Goal: Communication & Community: Answer question/provide support

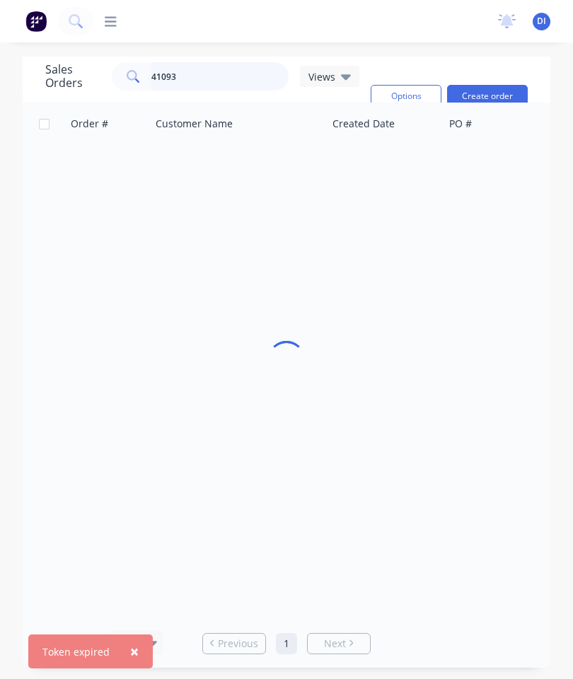
click at [223, 76] on input "41093" at bounding box center [220, 76] width 138 height 28
type input "4"
type input "41117"
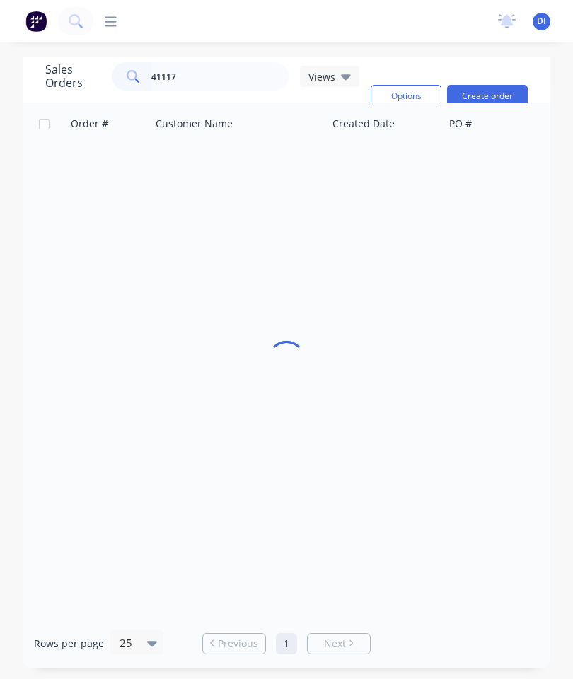
click at [35, 17] on img at bounding box center [35, 21] width 21 height 21
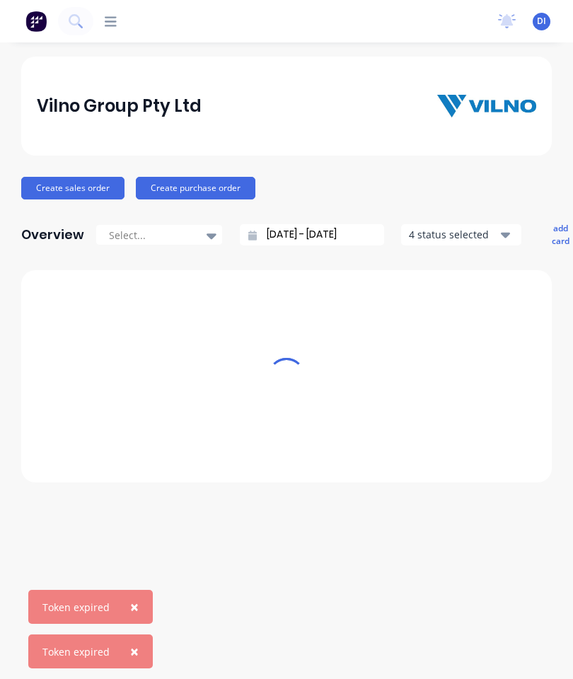
scroll to position [57, 0]
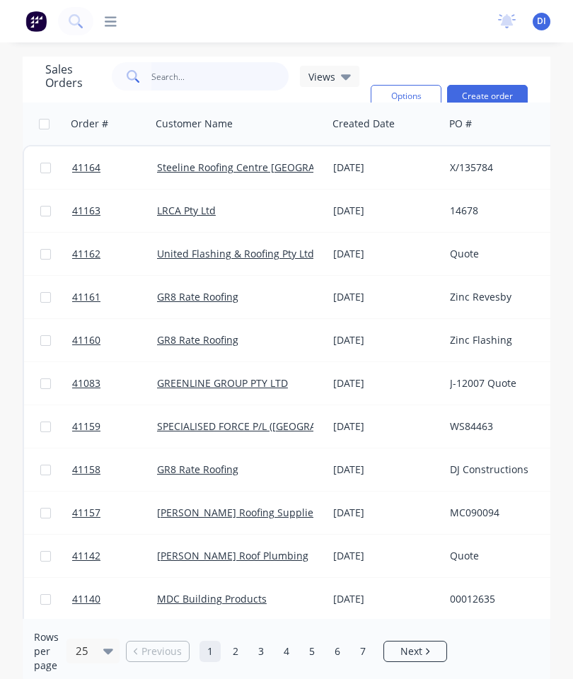
click at [199, 81] on input "text" at bounding box center [220, 76] width 138 height 28
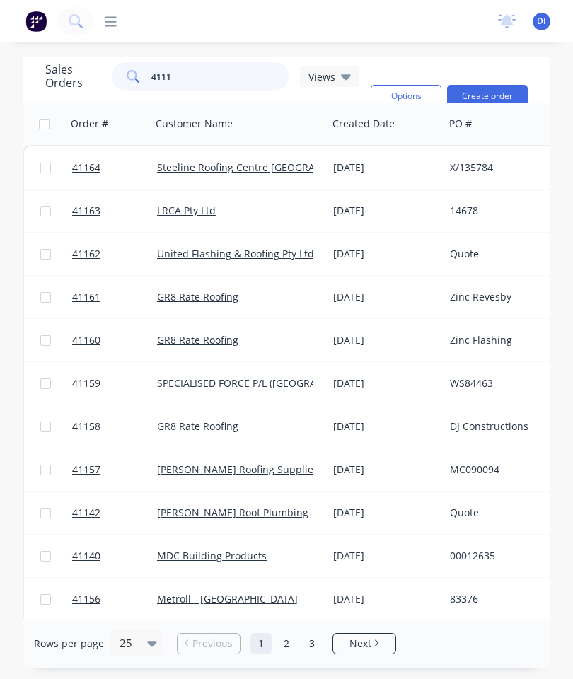
type input "41117"
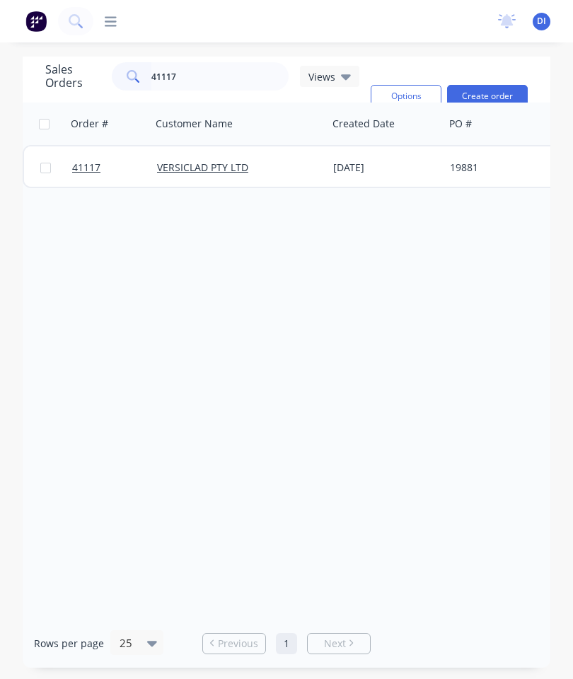
click at [91, 166] on span "41117" at bounding box center [86, 168] width 28 height 14
click at [226, 162] on link "VERSICLAD PTY LTD" at bounding box center [202, 167] width 91 height 13
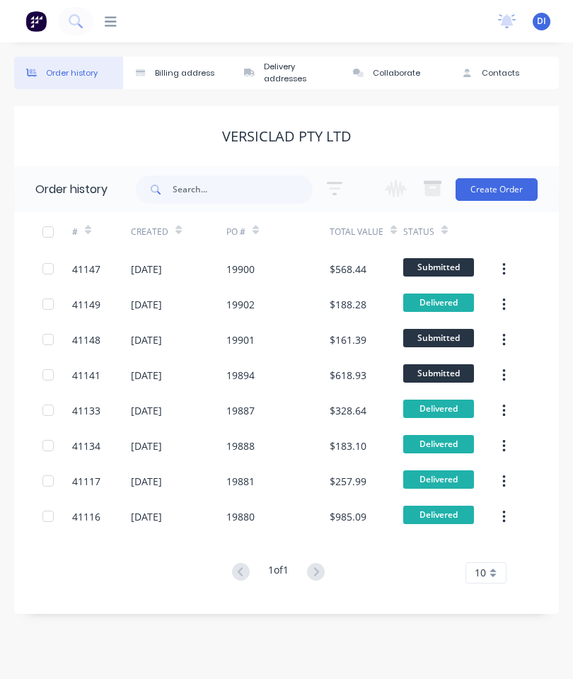
click at [95, 474] on div "41117" at bounding box center [86, 481] width 28 height 15
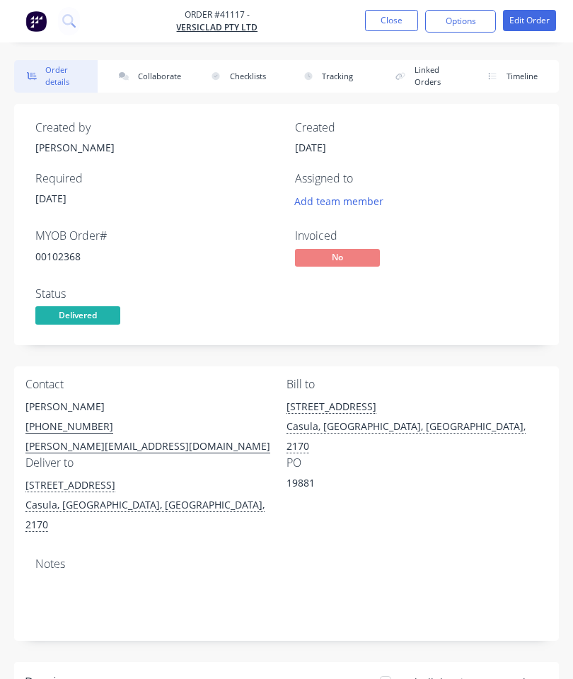
click at [156, 76] on button "Collaborate" at bounding box center [147, 76] width 83 height 33
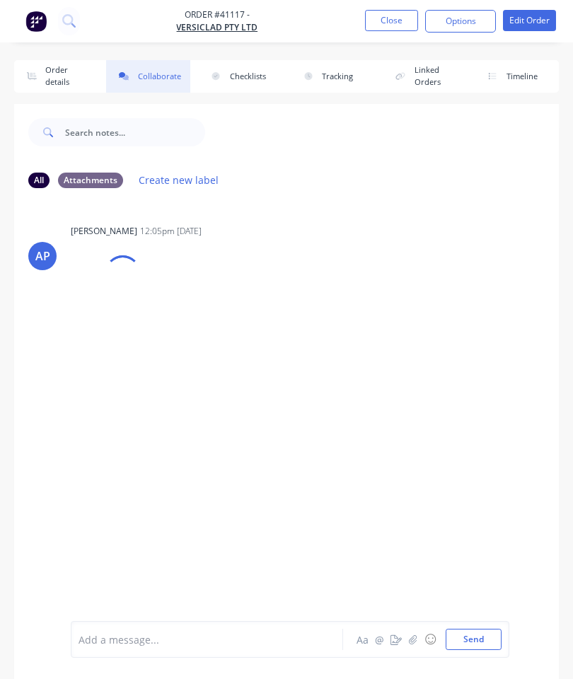
click at [416, 635] on icon "button" at bounding box center [413, 639] width 8 height 9
click at [483, 633] on button "Send" at bounding box center [474, 639] width 56 height 21
click at [393, 15] on button "Close" at bounding box center [391, 20] width 53 height 21
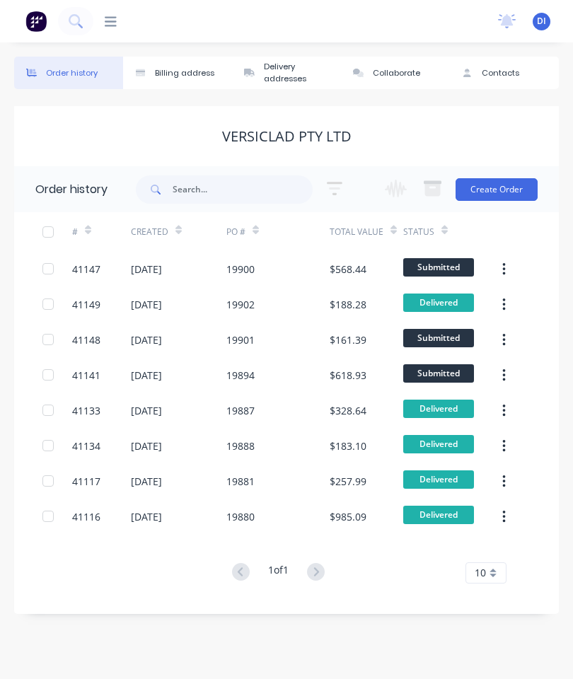
click at [86, 516] on div "41116" at bounding box center [86, 516] width 28 height 15
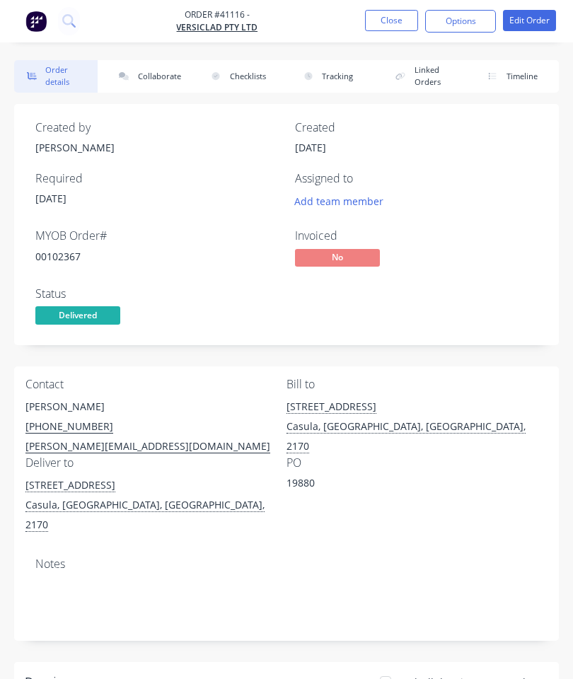
click at [168, 73] on button "Collaborate" at bounding box center [147, 76] width 83 height 33
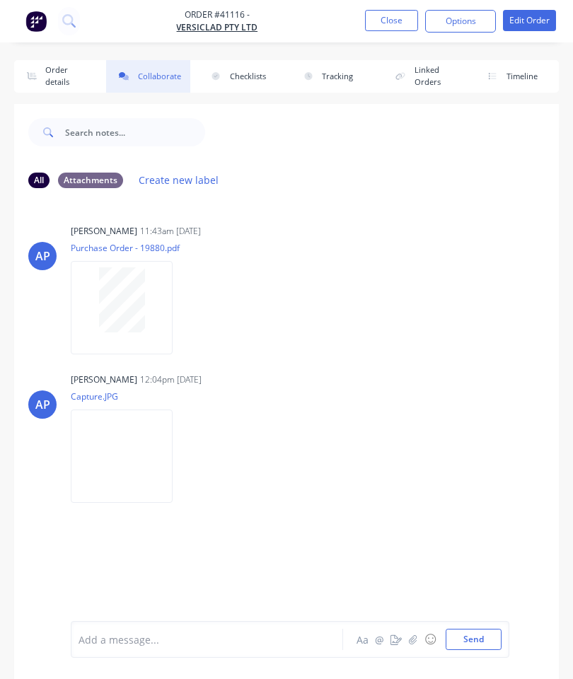
click at [416, 635] on icon "button" at bounding box center [413, 639] width 8 height 9
click at [410, 634] on button "button" at bounding box center [413, 639] width 17 height 17
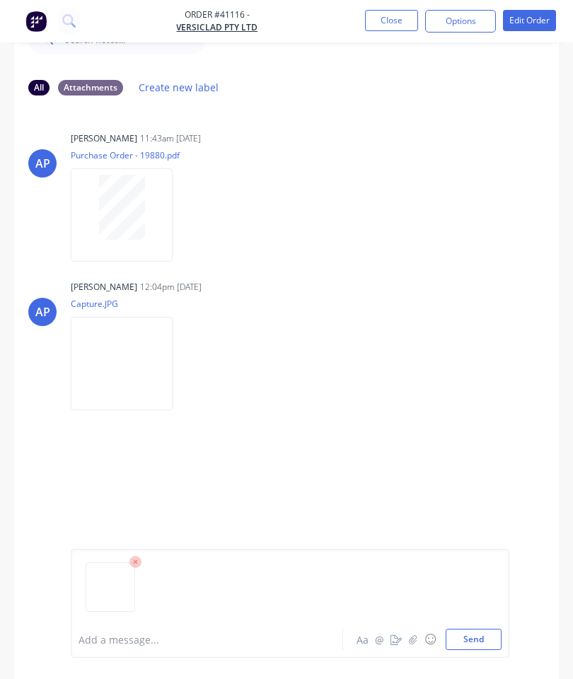
click at [139, 569] on icon at bounding box center [135, 562] width 13 height 13
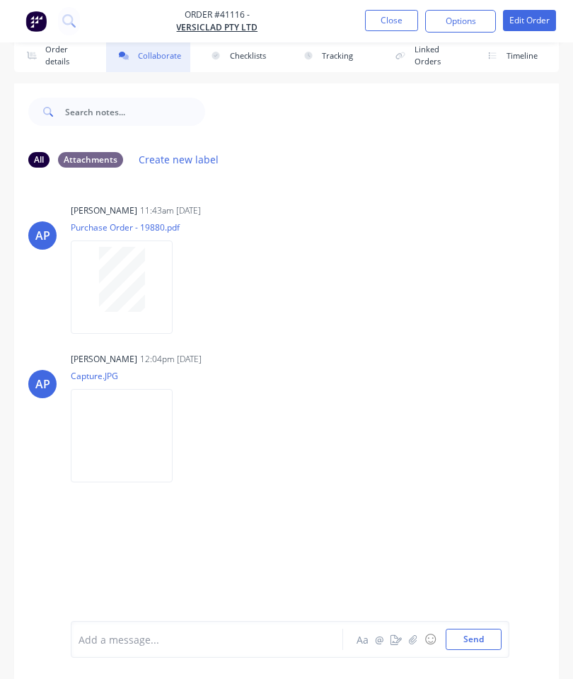
scroll to position [21, 0]
click at [419, 637] on button "button" at bounding box center [413, 639] width 17 height 17
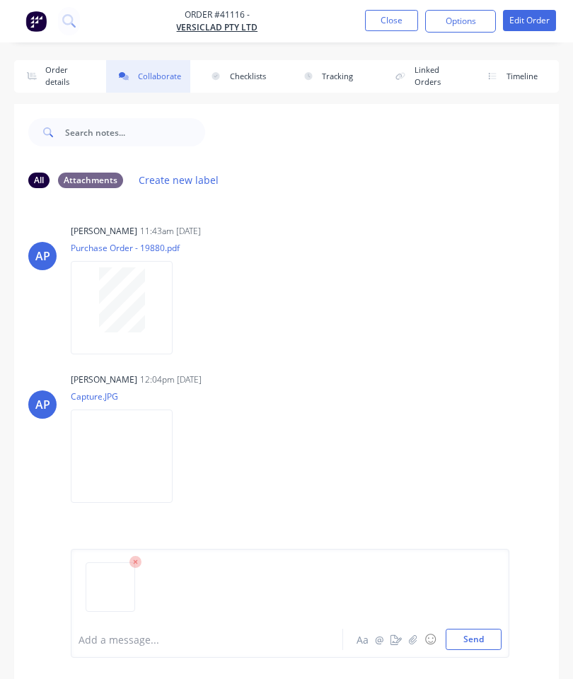
click at [475, 630] on button "Send" at bounding box center [474, 639] width 56 height 21
click at [410, 641] on icon "button" at bounding box center [413, 639] width 8 height 9
click at [471, 634] on button "Send" at bounding box center [474, 639] width 56 height 21
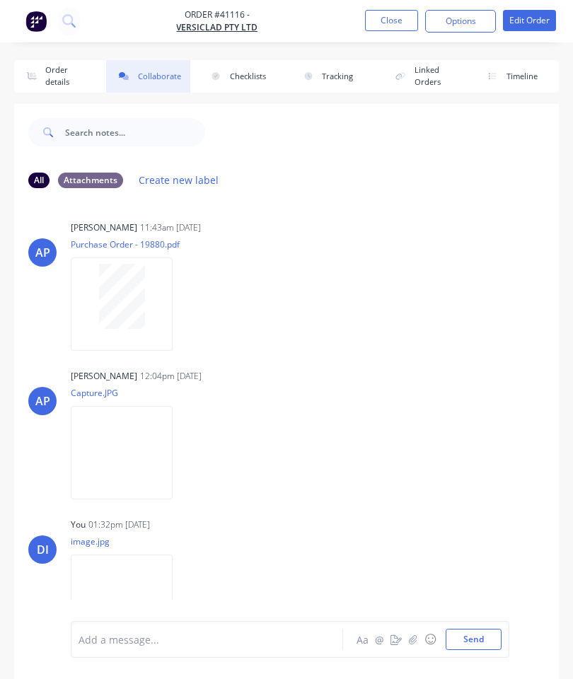
click at [391, 24] on button "Close" at bounding box center [391, 20] width 53 height 21
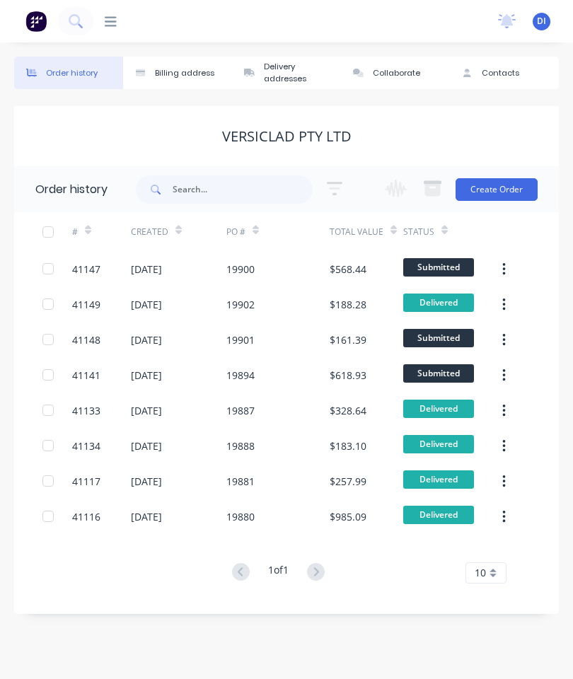
click at [89, 405] on div "41133" at bounding box center [86, 410] width 28 height 15
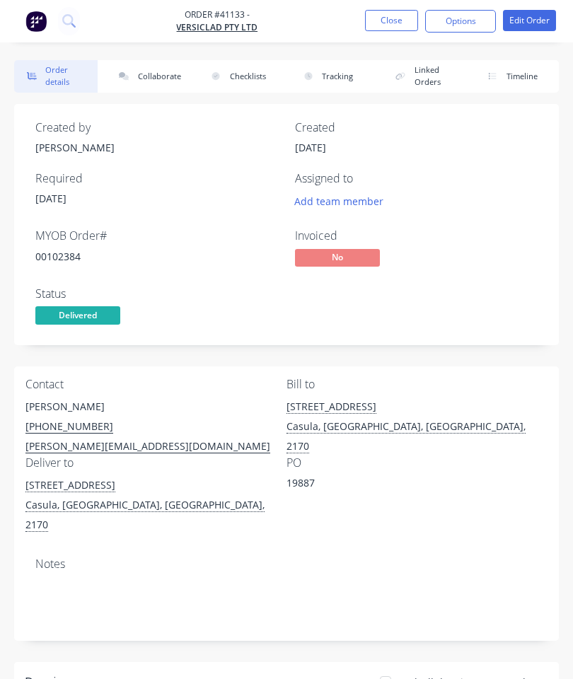
click at [159, 76] on button "Collaborate" at bounding box center [147, 76] width 83 height 33
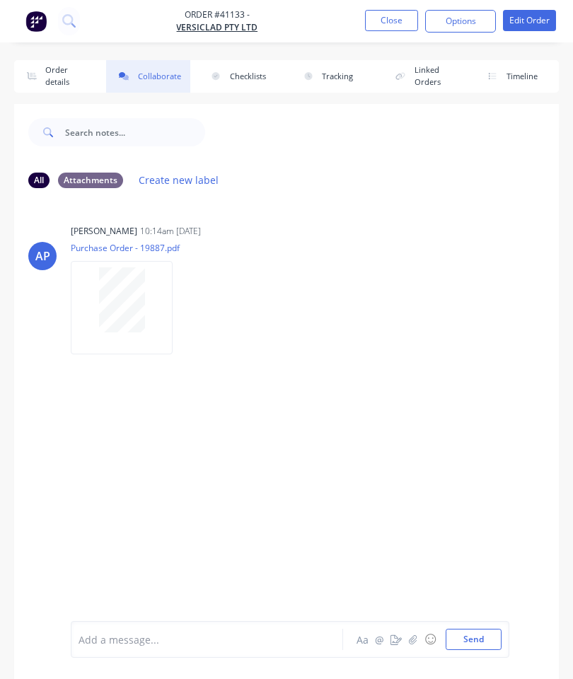
click at [409, 636] on button "button" at bounding box center [413, 639] width 17 height 17
click at [475, 635] on button "Send" at bounding box center [474, 639] width 56 height 21
click at [388, 25] on button "Close" at bounding box center [391, 20] width 53 height 21
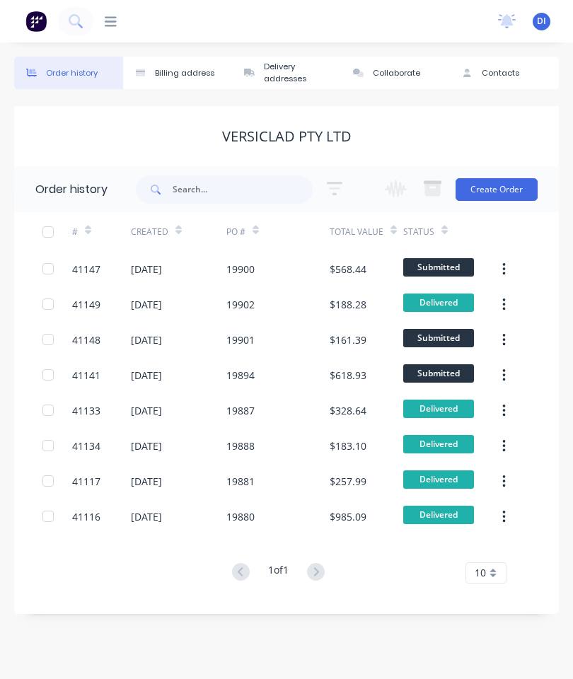
click at [93, 514] on div "41116" at bounding box center [86, 516] width 28 height 15
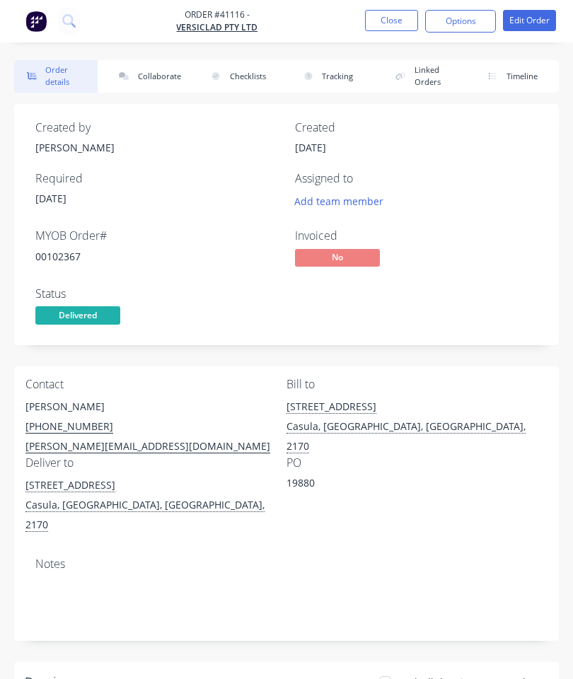
click at [163, 71] on button "Collaborate" at bounding box center [147, 76] width 83 height 33
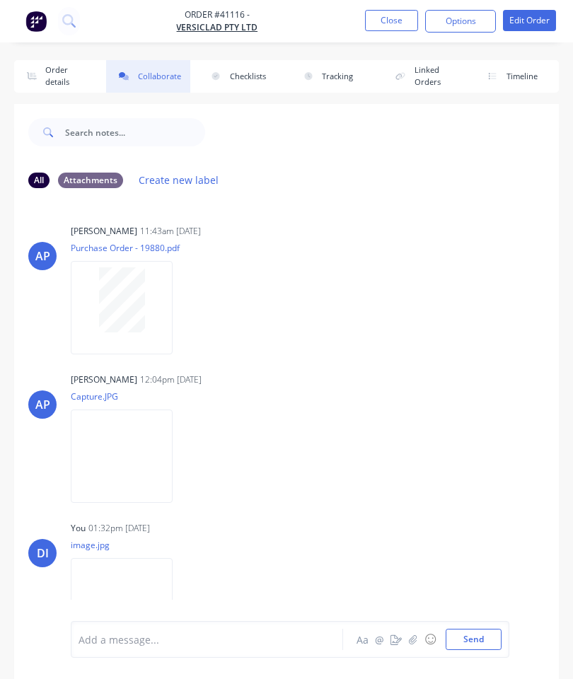
click at [412, 638] on icon "button" at bounding box center [413, 640] width 8 height 10
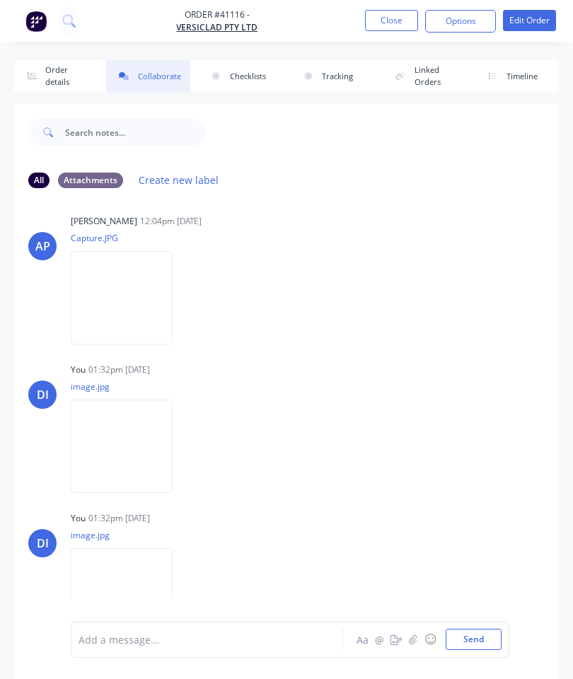
scroll to position [158, 0]
click at [377, 24] on button "Close" at bounding box center [391, 20] width 53 height 21
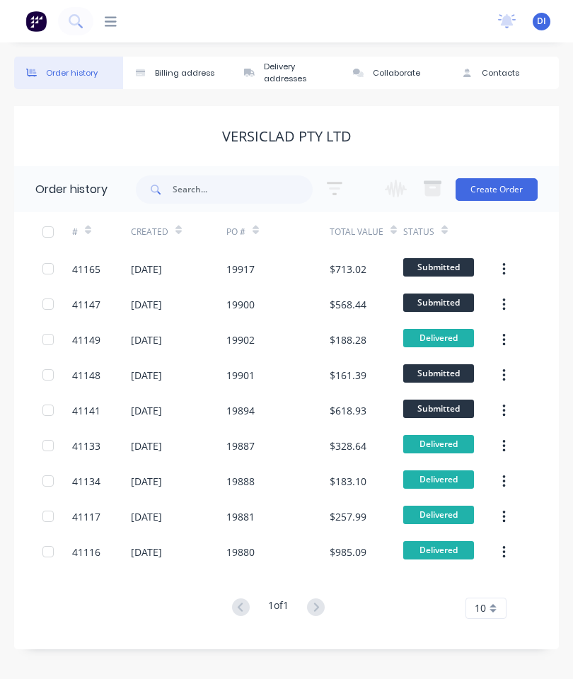
click at [94, 448] on div "41133" at bounding box center [86, 446] width 28 height 15
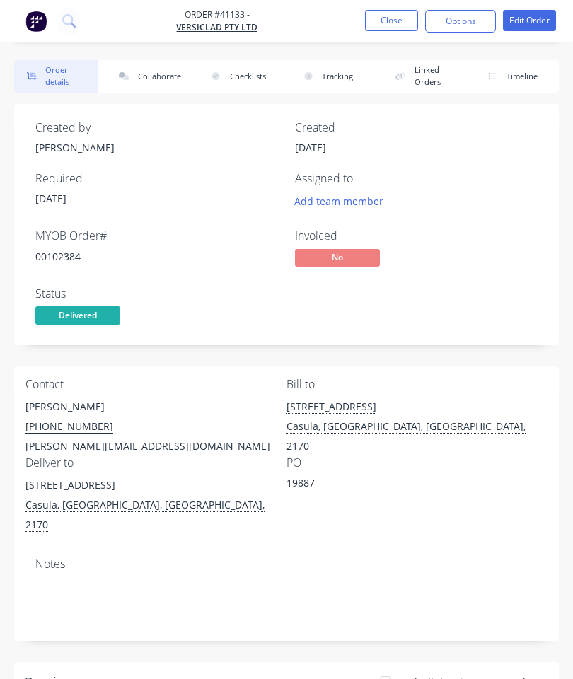
click at [154, 79] on button "Collaborate" at bounding box center [147, 76] width 83 height 33
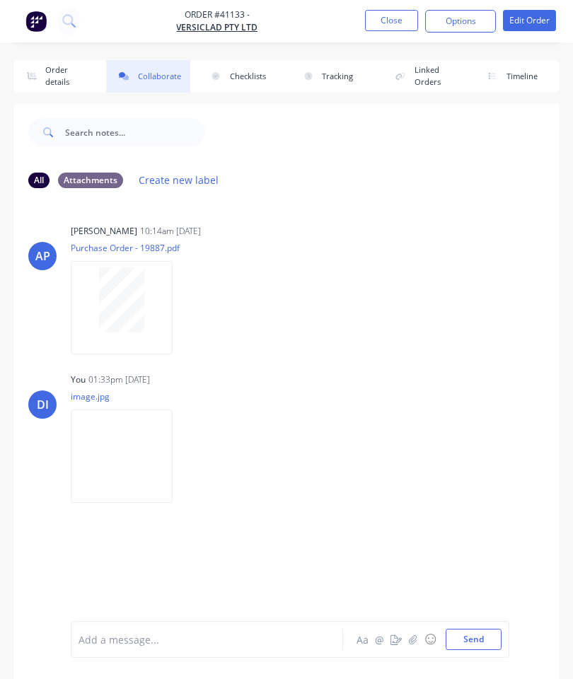
click at [378, 4] on nav "Order #41133 - VERSICLAD PTY LTD Close Options Edit Order" at bounding box center [286, 21] width 573 height 42
click at [392, 15] on button "Close" at bounding box center [391, 20] width 53 height 21
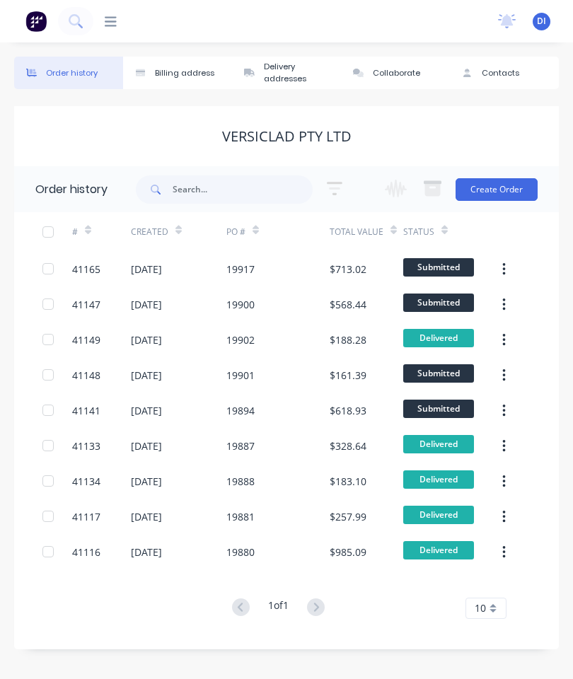
click at [92, 300] on div "41147" at bounding box center [86, 304] width 28 height 15
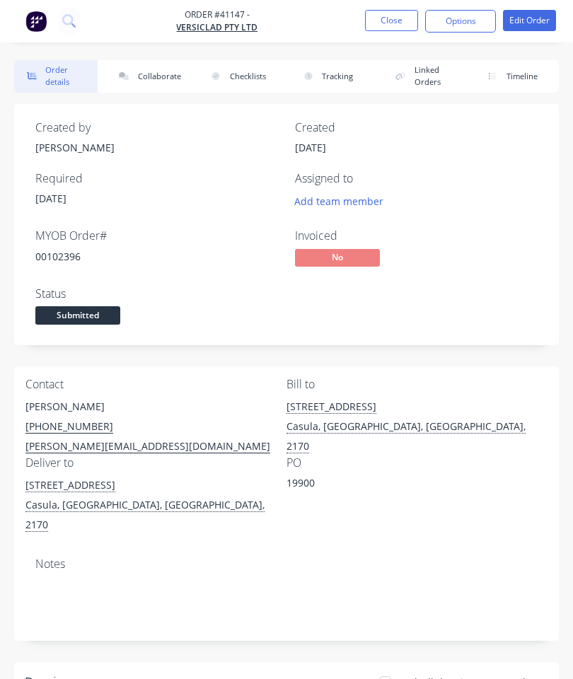
click at [401, 11] on button "Close" at bounding box center [391, 20] width 53 height 21
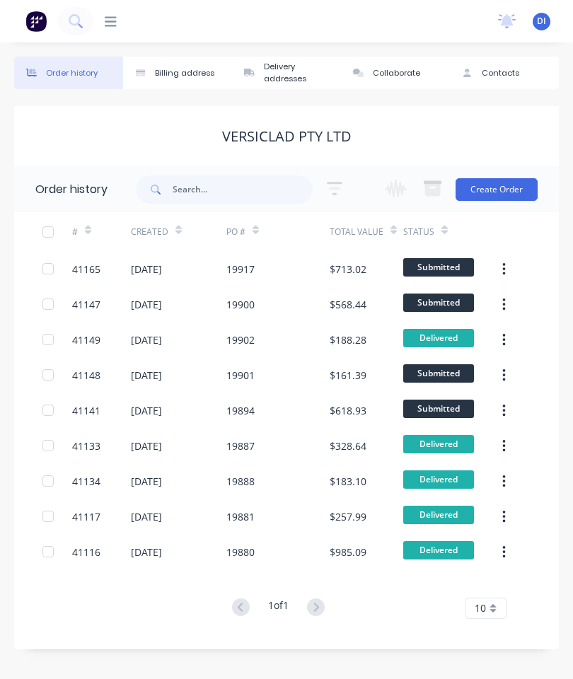
click at [92, 512] on div "41117" at bounding box center [86, 516] width 28 height 15
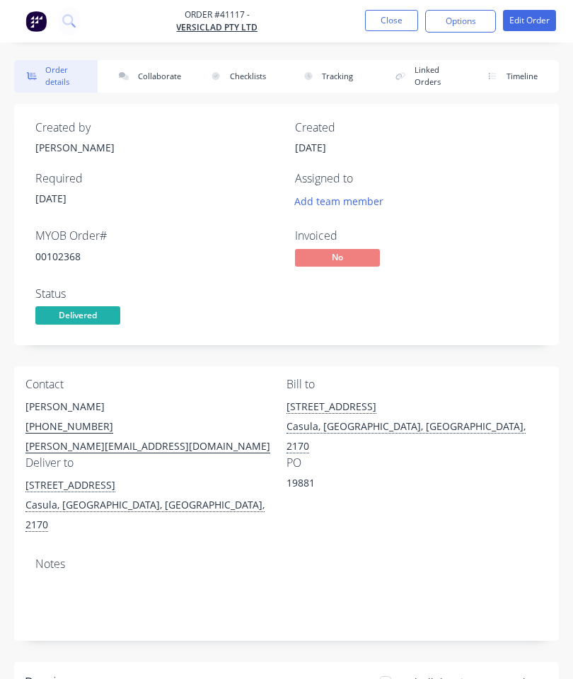
click at [167, 67] on button "Collaborate" at bounding box center [147, 76] width 83 height 33
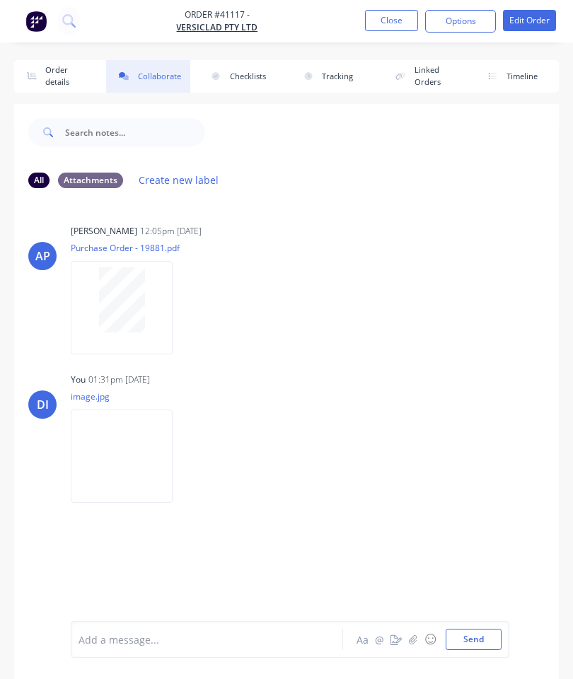
click at [392, 19] on button "Close" at bounding box center [391, 20] width 53 height 21
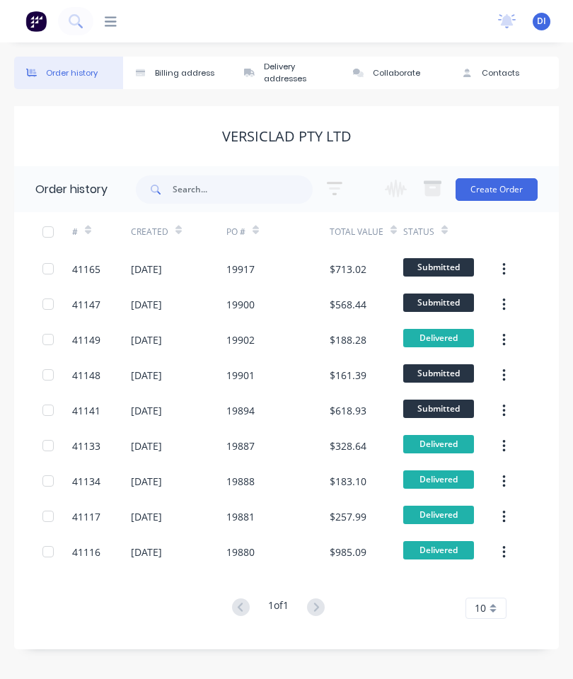
click at [84, 442] on div "41133" at bounding box center [86, 446] width 28 height 15
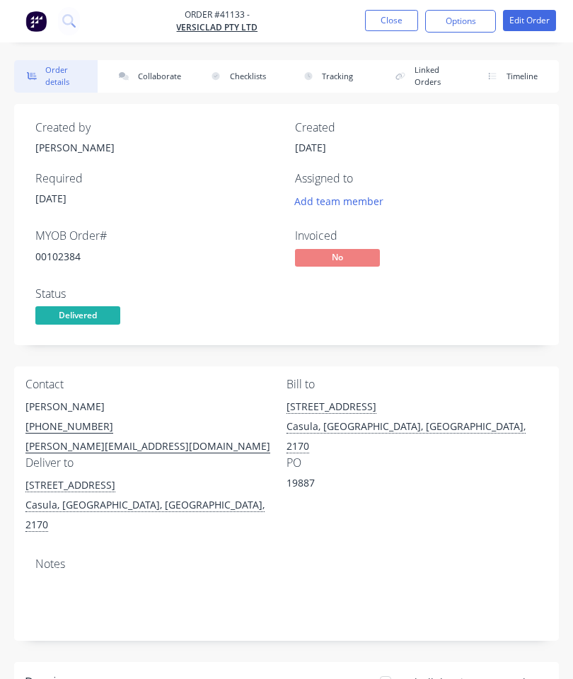
click at [158, 70] on button "Collaborate" at bounding box center [147, 76] width 83 height 33
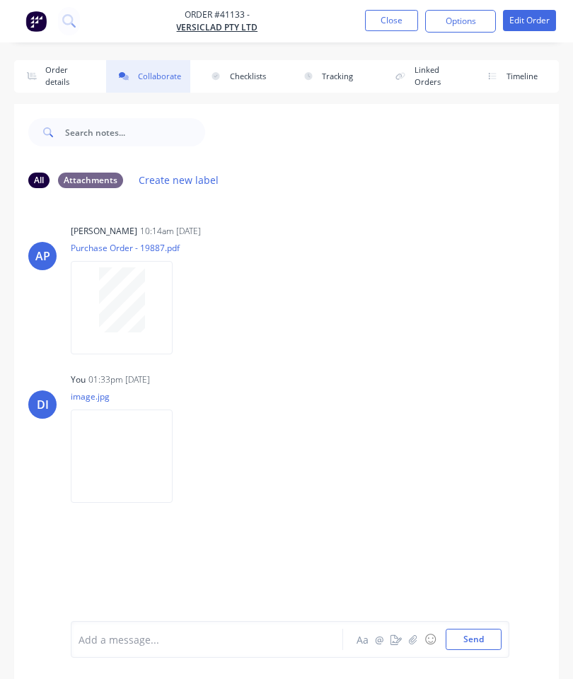
click at [390, 19] on button "Close" at bounding box center [391, 20] width 53 height 21
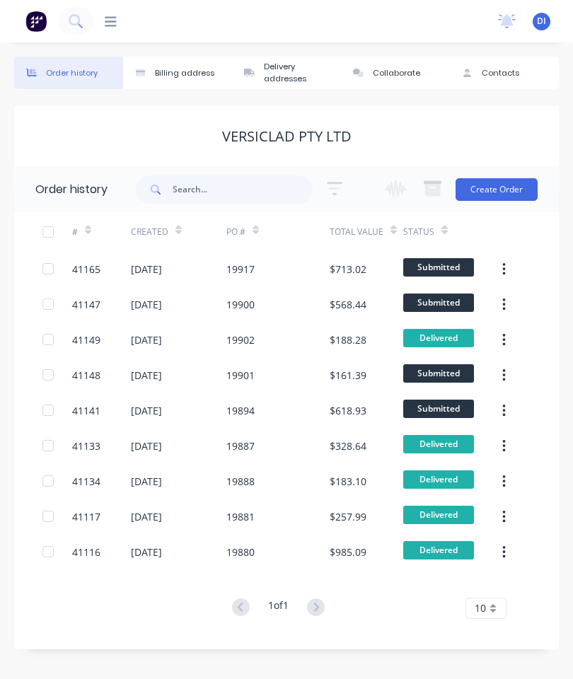
click at [92, 474] on div "41134" at bounding box center [86, 481] width 28 height 15
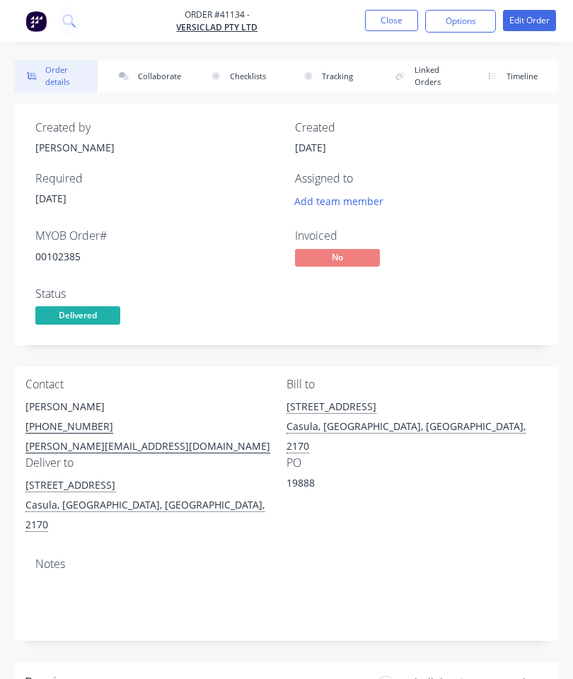
click at [157, 81] on button "Collaborate" at bounding box center [147, 76] width 83 height 33
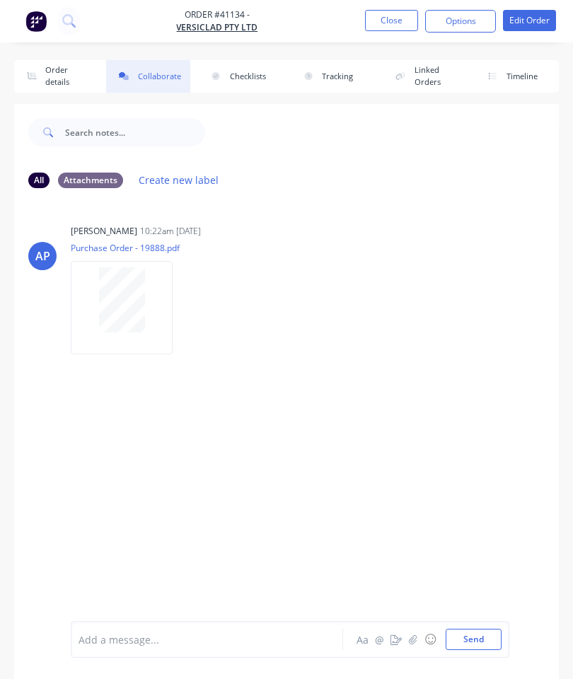
click at [413, 637] on icon "button" at bounding box center [413, 640] width 8 height 10
click at [477, 641] on button "Send" at bounding box center [474, 639] width 56 height 21
click at [393, 20] on button "Close" at bounding box center [391, 20] width 53 height 21
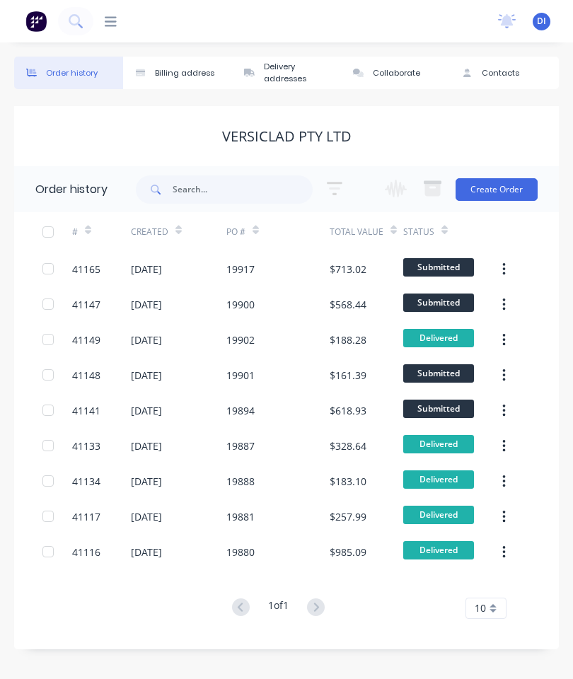
click at [82, 477] on div "41134" at bounding box center [86, 481] width 28 height 15
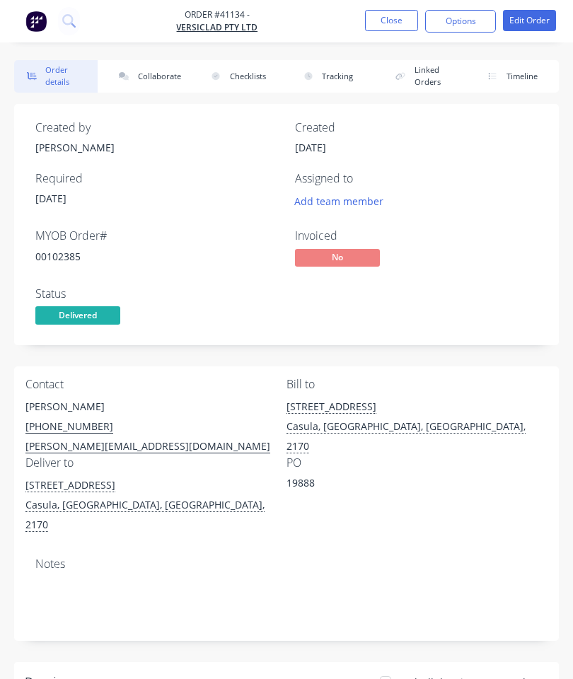
click at [139, 81] on button "Collaborate" at bounding box center [147, 76] width 83 height 33
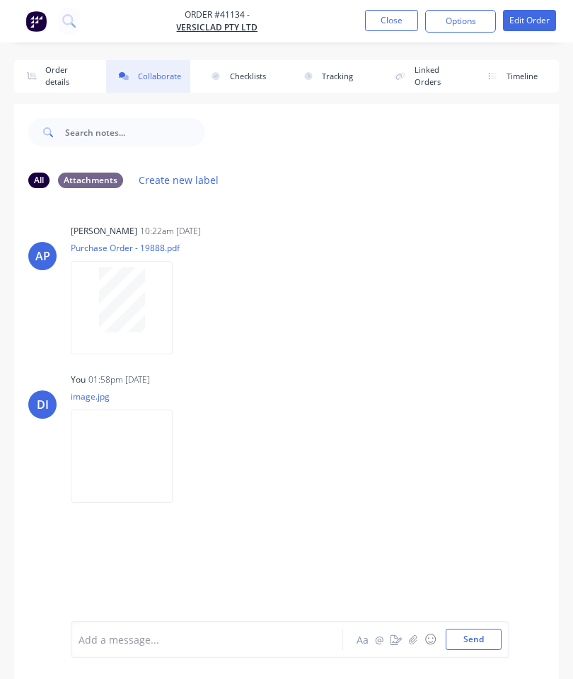
click at [378, 14] on button "Close" at bounding box center [391, 20] width 53 height 21
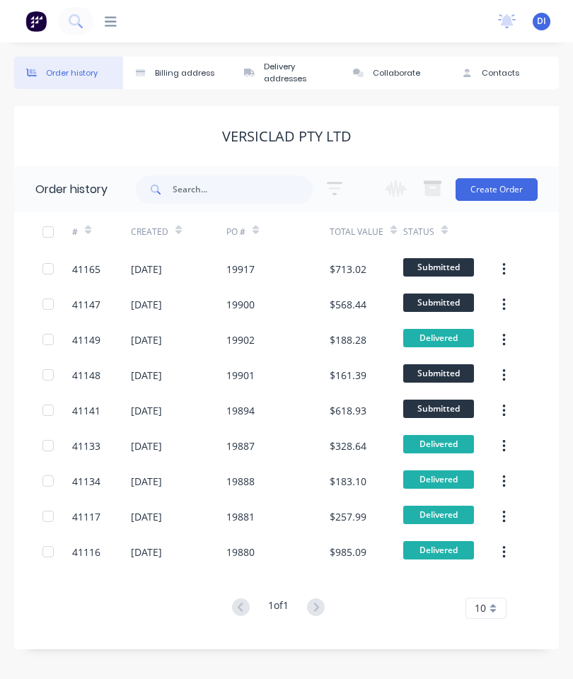
click at [89, 340] on div "41149" at bounding box center [86, 339] width 28 height 15
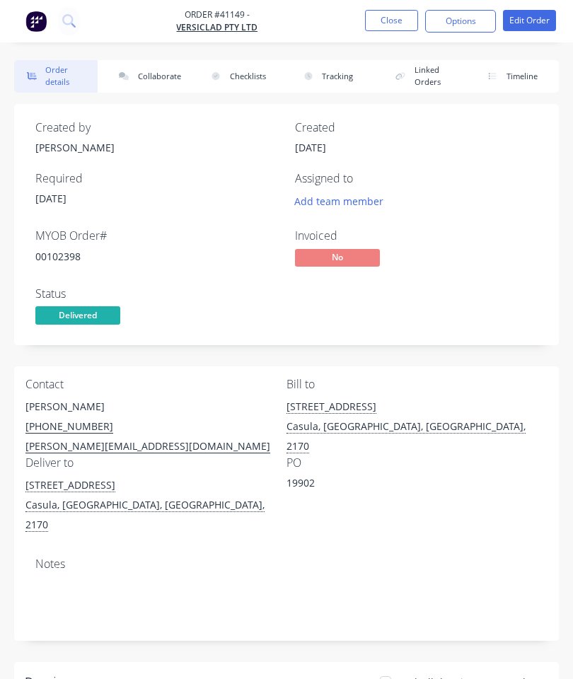
click at [149, 74] on button "Collaborate" at bounding box center [147, 76] width 83 height 33
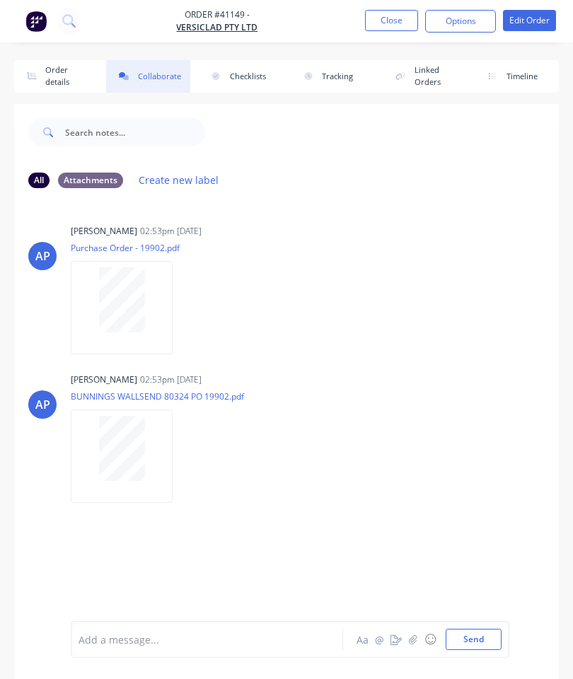
click at [403, 642] on button "button" at bounding box center [396, 639] width 17 height 17
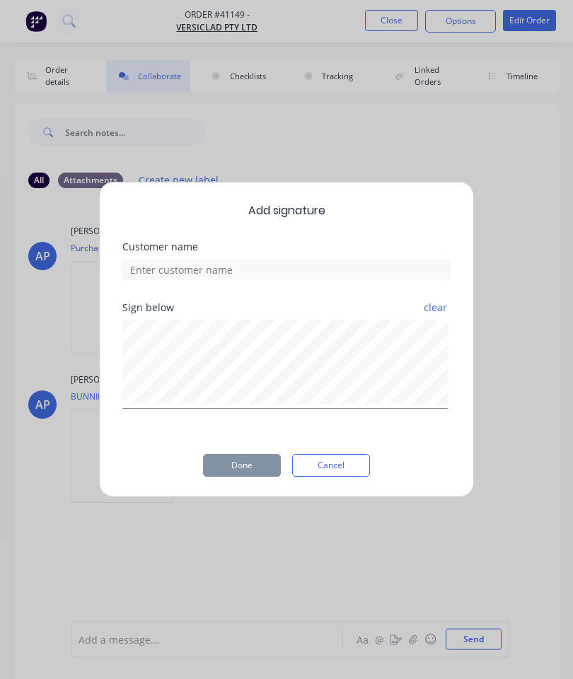
click at [330, 466] on button "Cancel" at bounding box center [331, 465] width 78 height 23
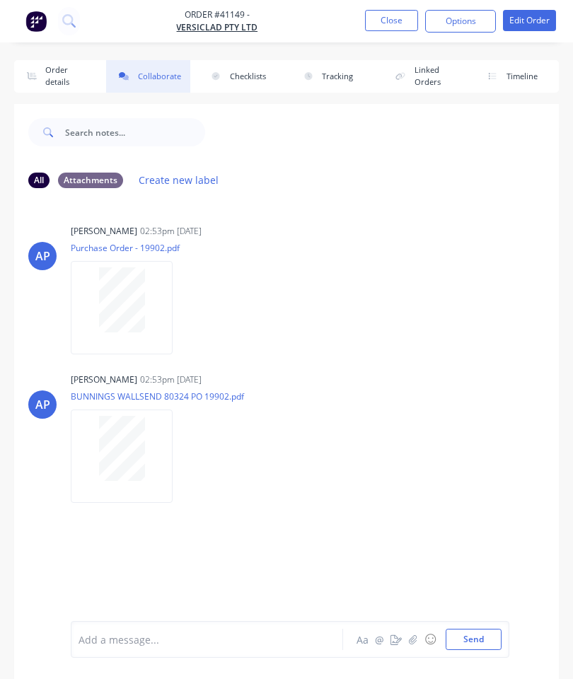
click at [412, 639] on icon "button" at bounding box center [413, 640] width 8 height 10
click at [460, 637] on button "Send" at bounding box center [474, 639] width 56 height 21
click at [386, 25] on button "Close" at bounding box center [391, 20] width 53 height 21
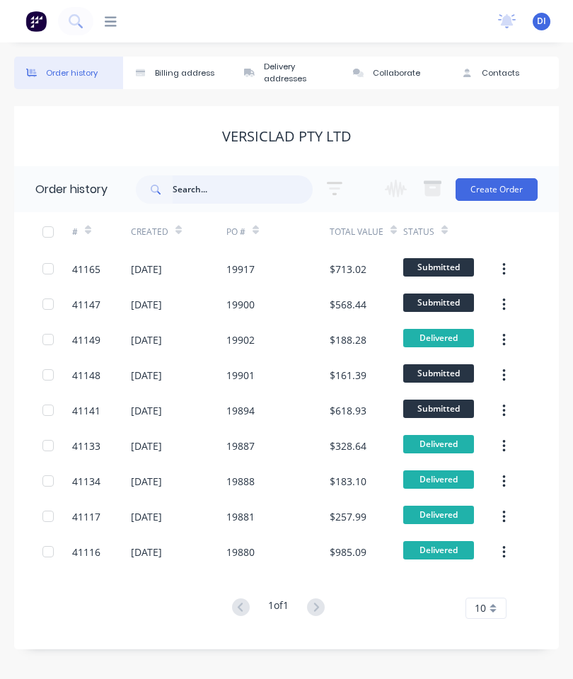
click at [226, 183] on input "text" at bounding box center [243, 189] width 140 height 28
type input "41"
click at [233, 187] on input "41" at bounding box center [243, 189] width 140 height 28
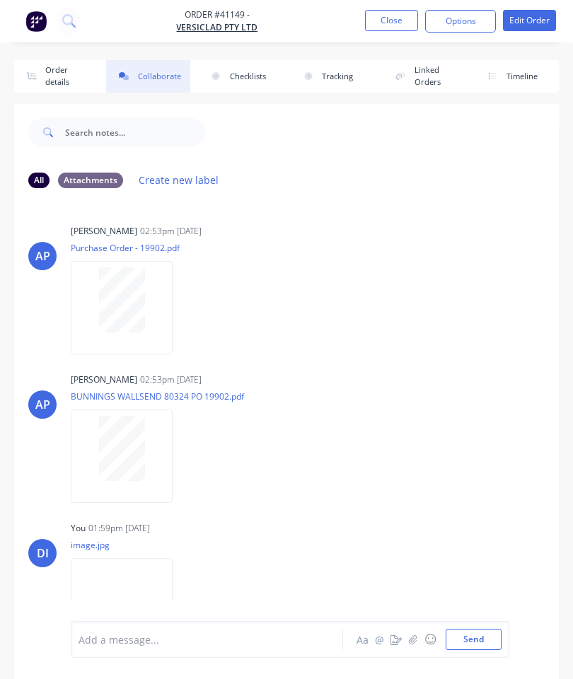
click at [390, 11] on button "Close" at bounding box center [391, 20] width 53 height 21
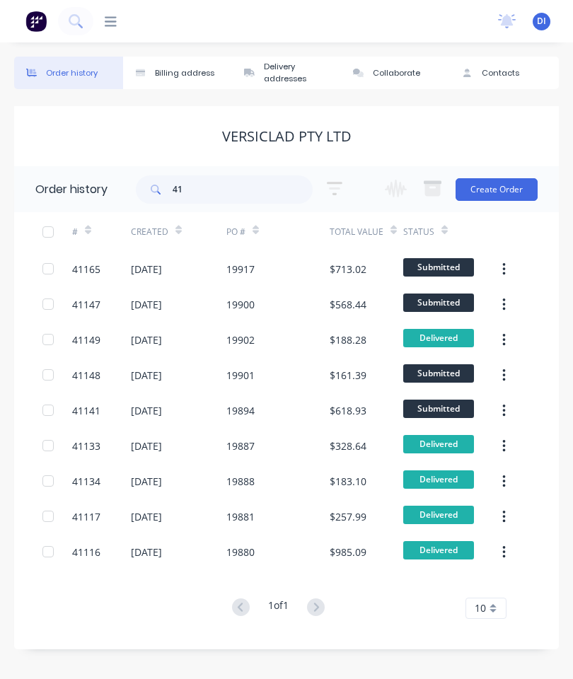
click at [52, 67] on div "Order history" at bounding box center [72, 73] width 52 height 12
click at [70, 63] on button "Order history" at bounding box center [68, 73] width 109 height 33
click at [107, 17] on icon at bounding box center [111, 21] width 12 height 10
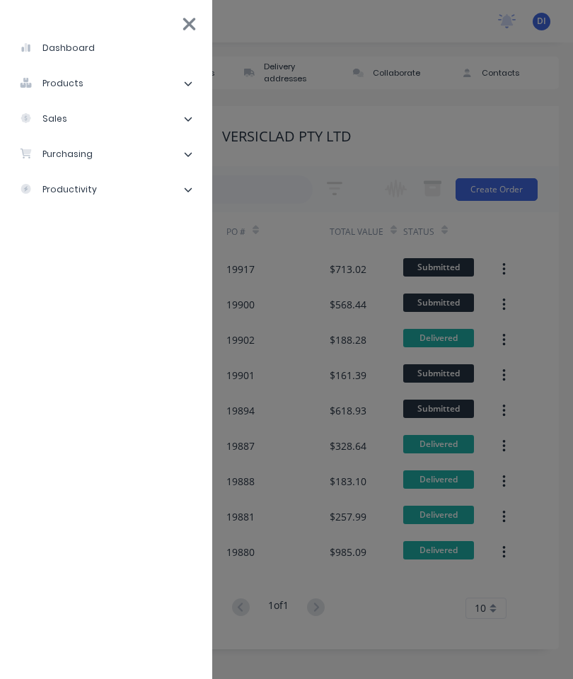
click at [98, 114] on li "sales" at bounding box center [106, 118] width 190 height 35
click at [115, 147] on li "Sales Orders" at bounding box center [112, 154] width 178 height 35
click at [79, 159] on div "Sales Orders" at bounding box center [71, 154] width 81 height 13
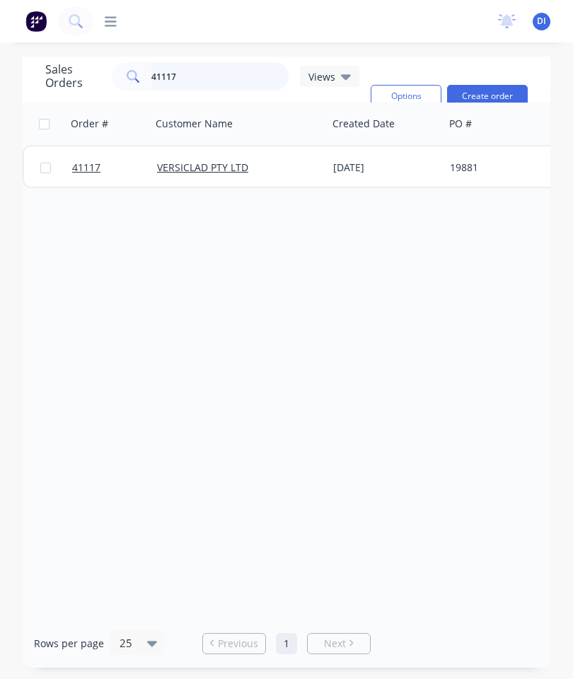
click at [213, 80] on input "41117" at bounding box center [220, 76] width 138 height 28
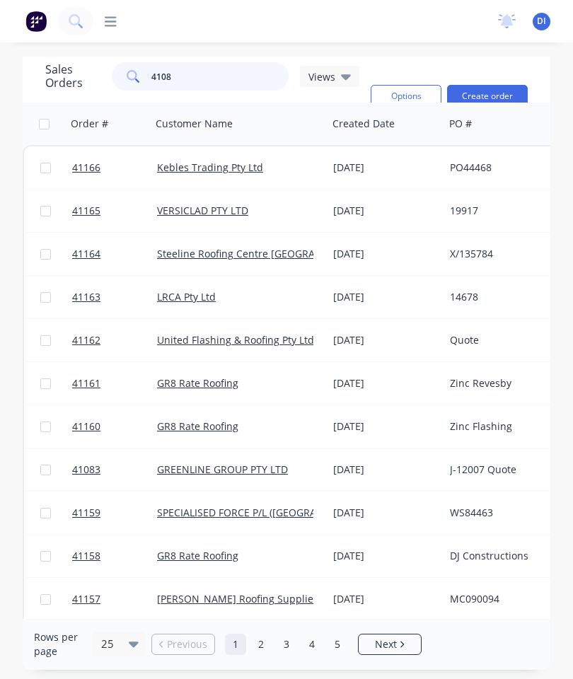
type input "41087"
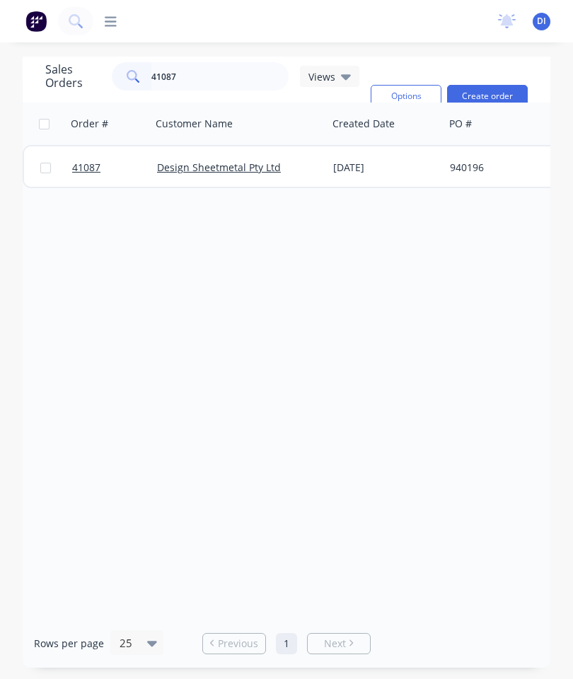
click at [92, 166] on span "41087" at bounding box center [86, 168] width 28 height 14
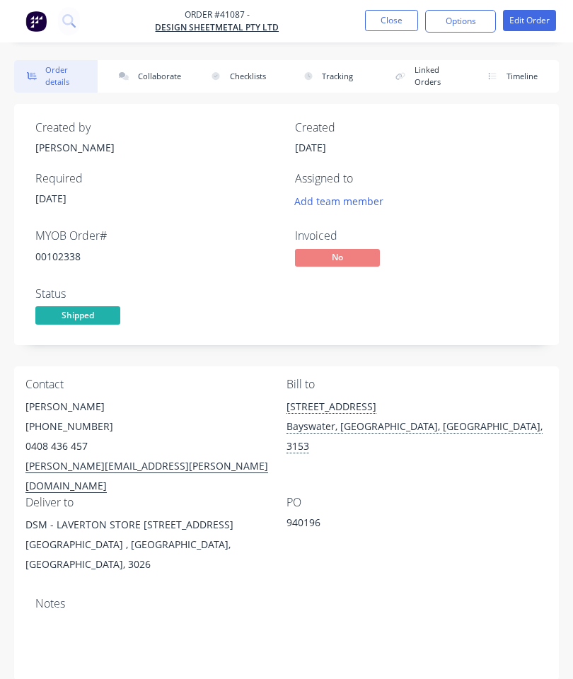
click at [154, 71] on button "Collaborate" at bounding box center [147, 76] width 83 height 33
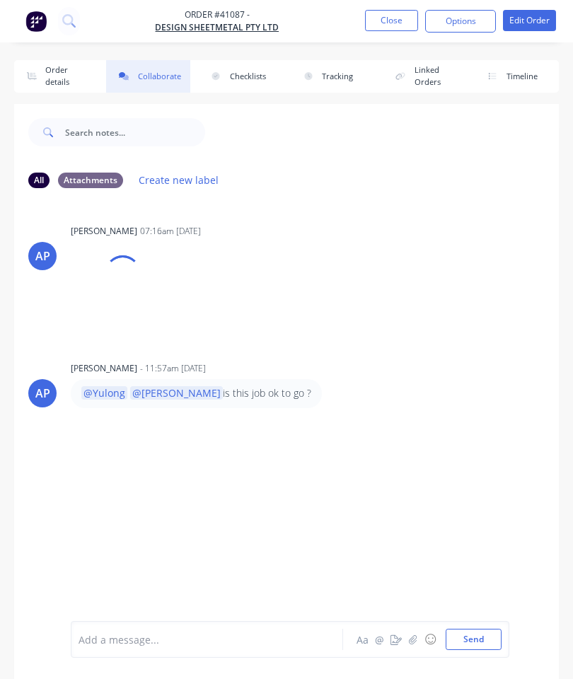
click at [416, 642] on icon "button" at bounding box center [413, 640] width 8 height 10
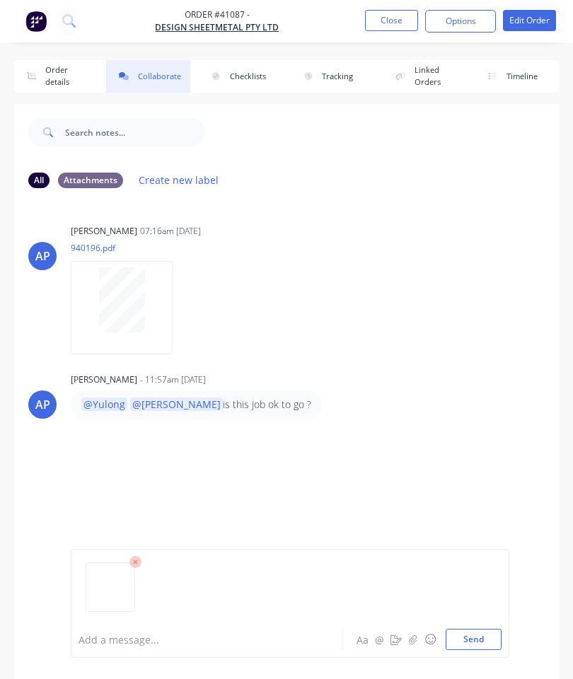
click at [476, 632] on button "Send" at bounding box center [474, 639] width 56 height 21
click at [393, 26] on button "Close" at bounding box center [391, 20] width 53 height 21
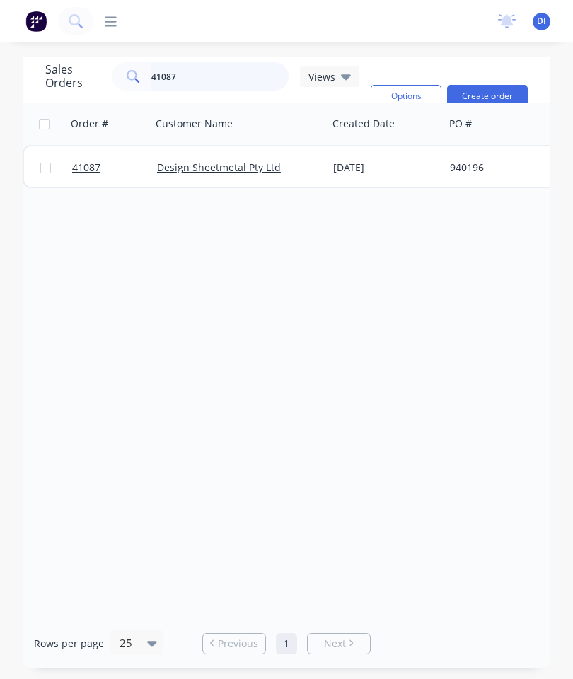
click at [221, 69] on input "41087" at bounding box center [220, 76] width 138 height 28
click at [232, 65] on input "41087" at bounding box center [220, 76] width 138 height 28
click at [212, 78] on input "41087" at bounding box center [220, 76] width 138 height 28
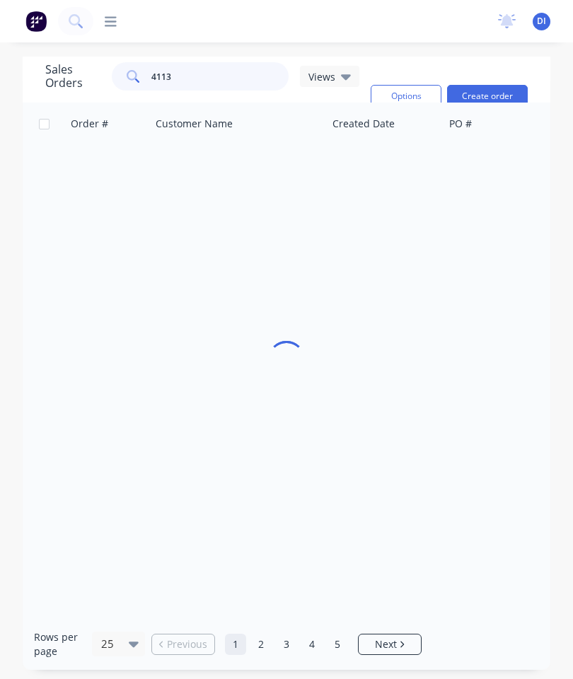
type input "41139"
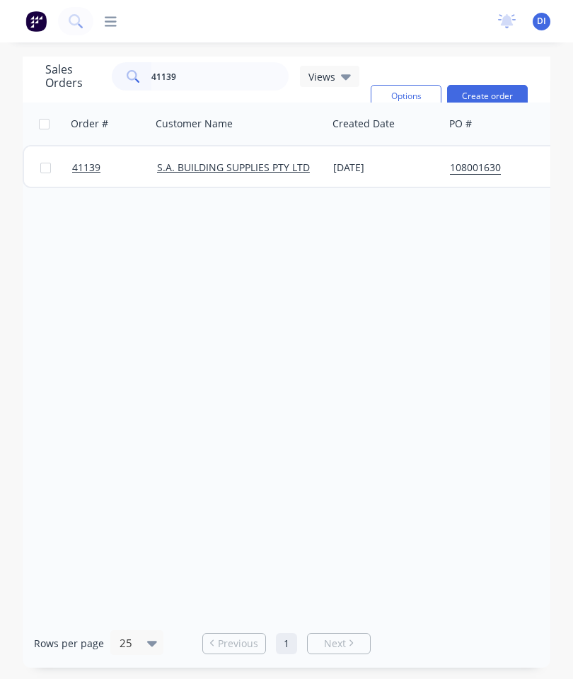
click at [79, 168] on span "41139" at bounding box center [86, 168] width 28 height 14
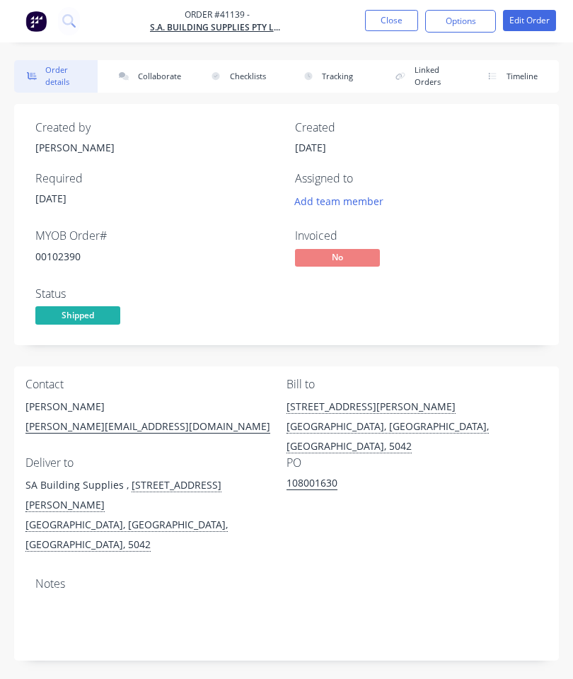
click at [153, 66] on button "Collaborate" at bounding box center [147, 76] width 83 height 33
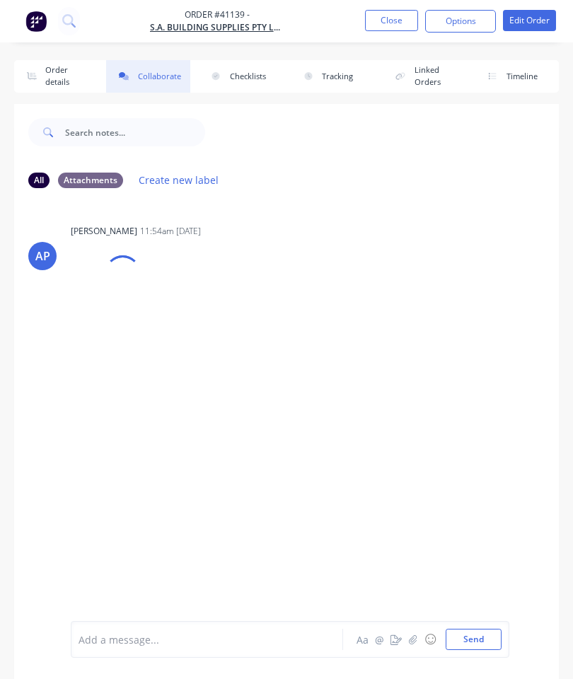
click at [415, 641] on icon "button" at bounding box center [413, 640] width 8 height 10
click at [473, 645] on button "Send" at bounding box center [474, 639] width 56 height 21
click at [387, 17] on button "Close" at bounding box center [391, 20] width 53 height 21
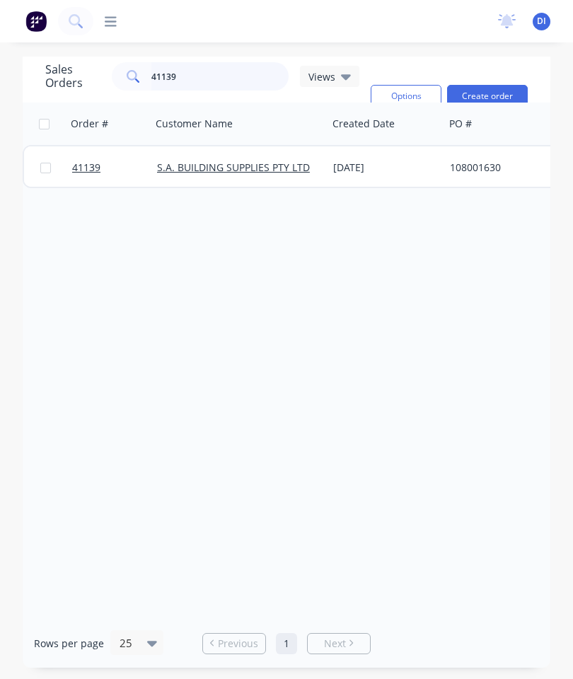
click at [202, 76] on input "41139" at bounding box center [220, 76] width 138 height 28
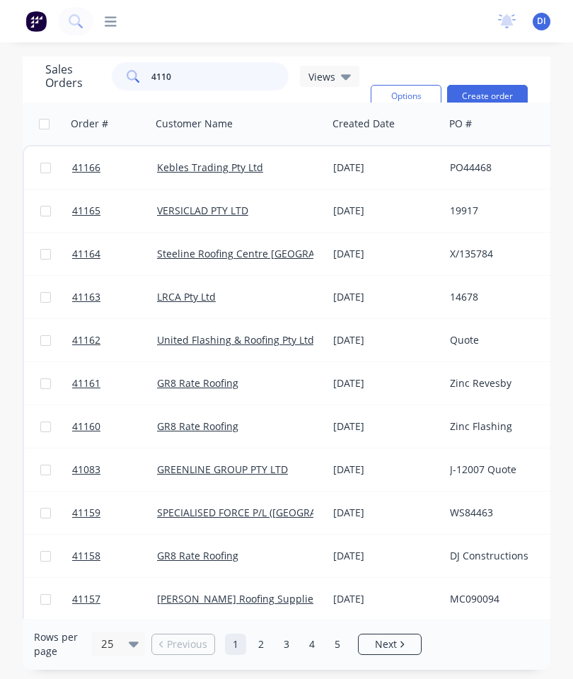
type input "41104"
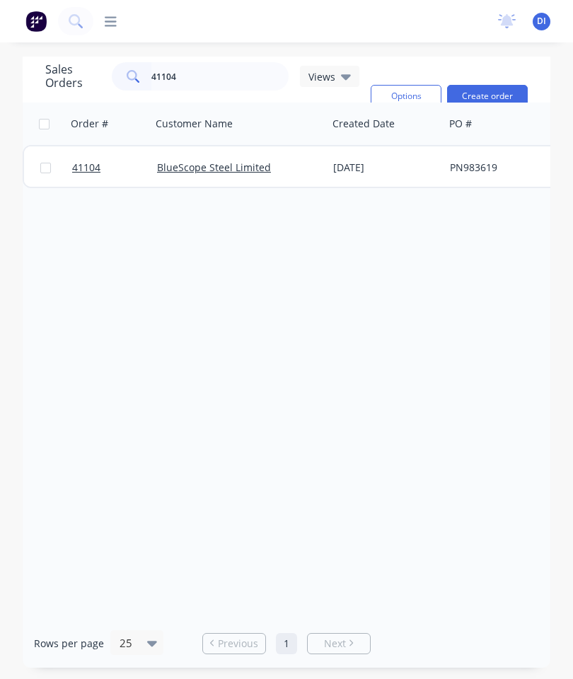
click at [82, 167] on span "41104" at bounding box center [86, 168] width 28 height 14
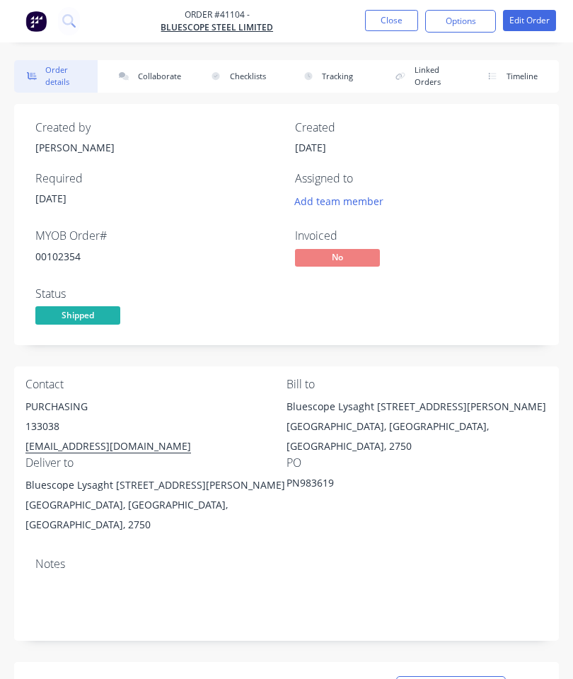
click at [156, 72] on button "Collaborate" at bounding box center [147, 76] width 83 height 33
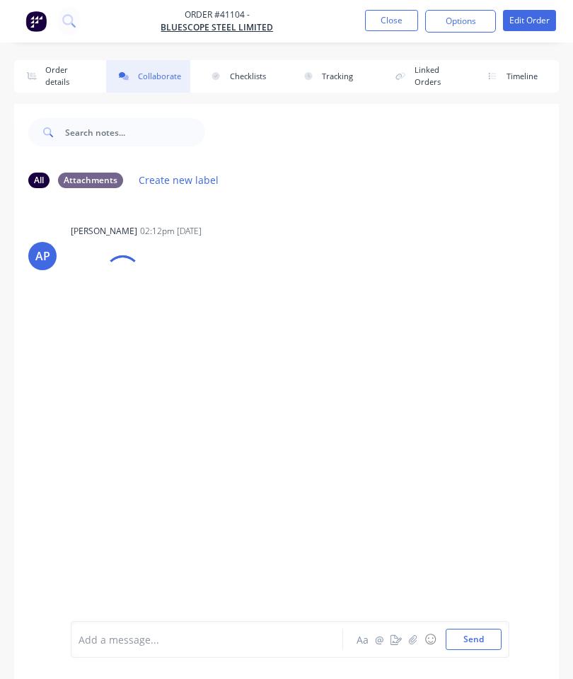
click at [412, 643] on icon "button" at bounding box center [413, 640] width 8 height 10
click at [465, 636] on button "Send" at bounding box center [474, 639] width 56 height 21
click at [393, 21] on button "Close" at bounding box center [391, 20] width 53 height 21
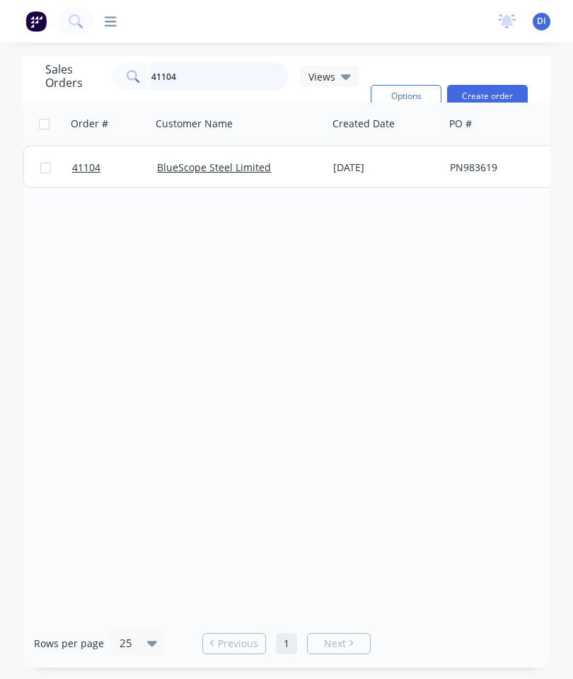
click at [223, 79] on input "41104" at bounding box center [220, 76] width 138 height 28
type input "4"
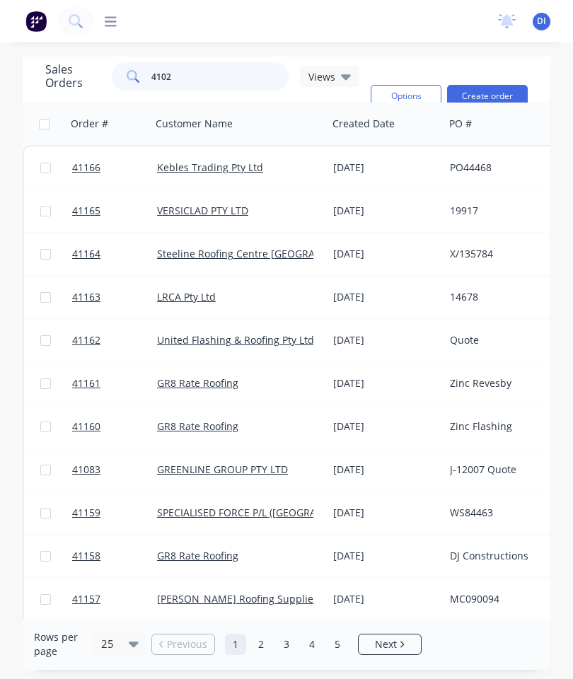
type input "41020"
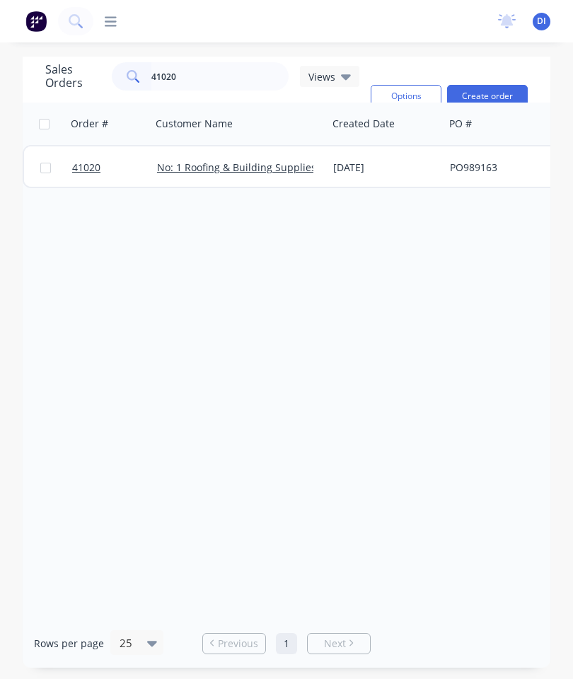
click at [82, 171] on span "41020" at bounding box center [86, 168] width 28 height 14
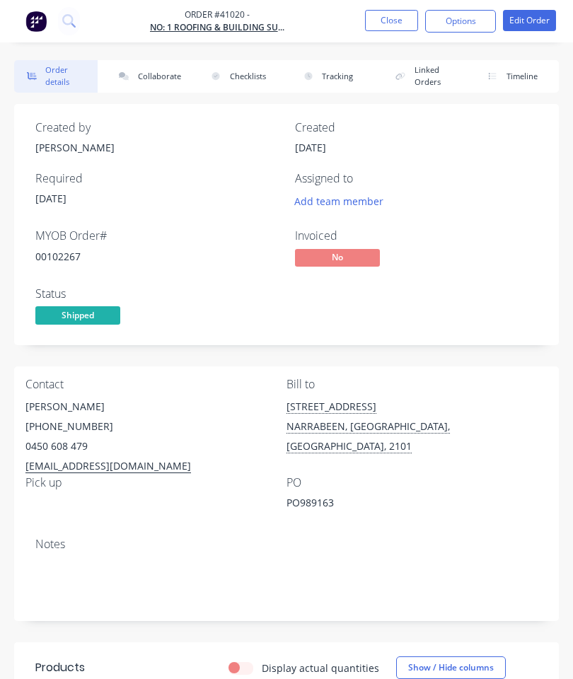
click at [153, 66] on button "Collaborate" at bounding box center [147, 76] width 83 height 33
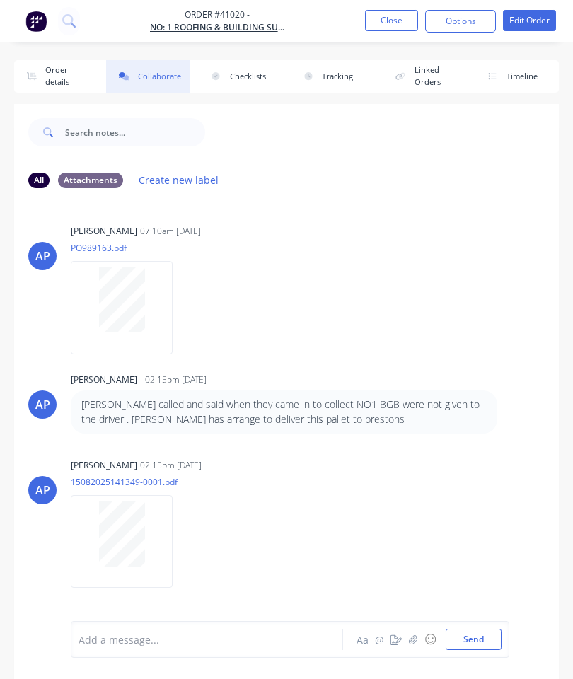
click at [412, 639] on icon "button" at bounding box center [413, 639] width 8 height 9
click at [485, 637] on button "Send" at bounding box center [474, 639] width 56 height 21
click at [483, 632] on button "Send" at bounding box center [474, 639] width 56 height 21
click at [399, 13] on button "Close" at bounding box center [391, 20] width 53 height 21
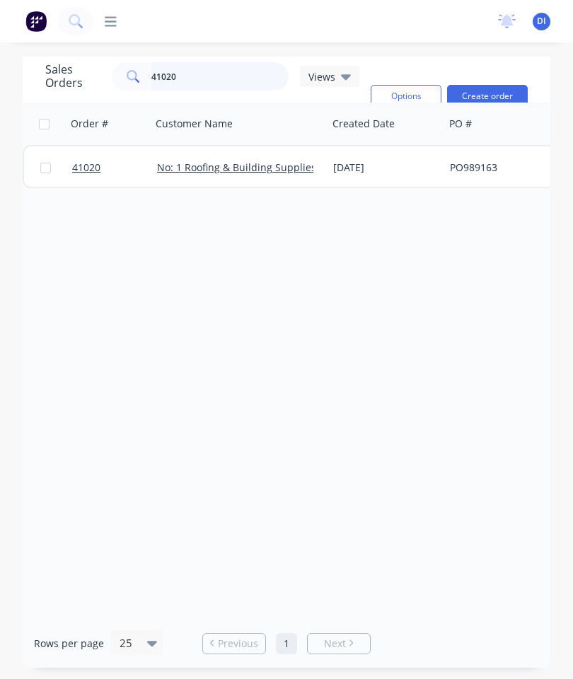
click at [214, 73] on input "41020" at bounding box center [220, 76] width 138 height 28
click at [74, 168] on span "41020" at bounding box center [86, 168] width 28 height 14
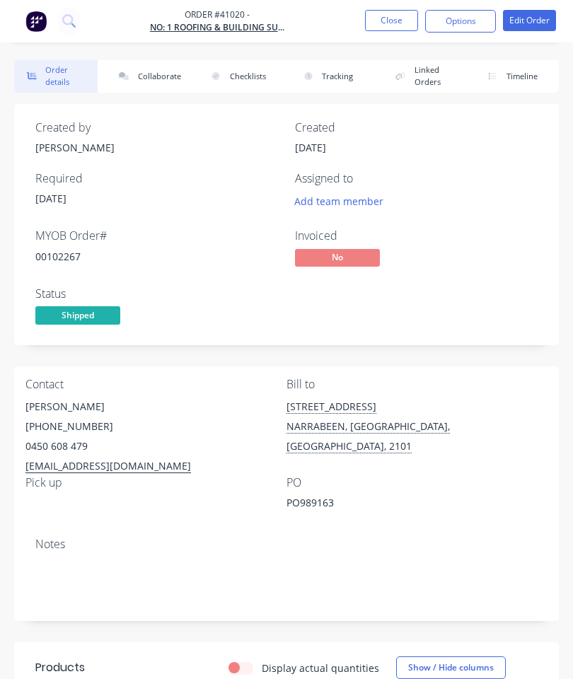
click at [164, 71] on button "Collaborate" at bounding box center [147, 76] width 83 height 33
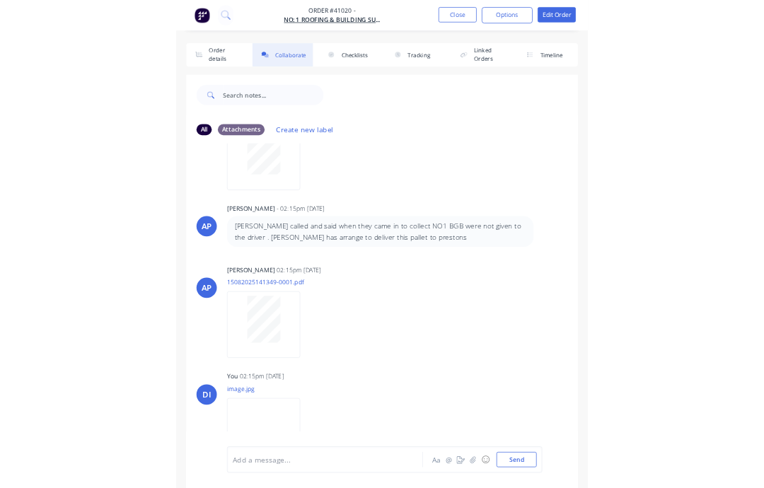
scroll to position [88, 0]
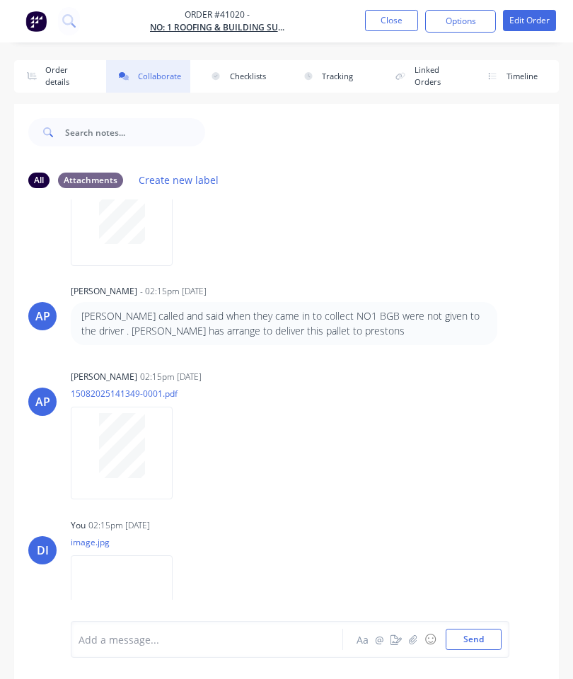
click at [390, 15] on button "Close" at bounding box center [391, 20] width 53 height 21
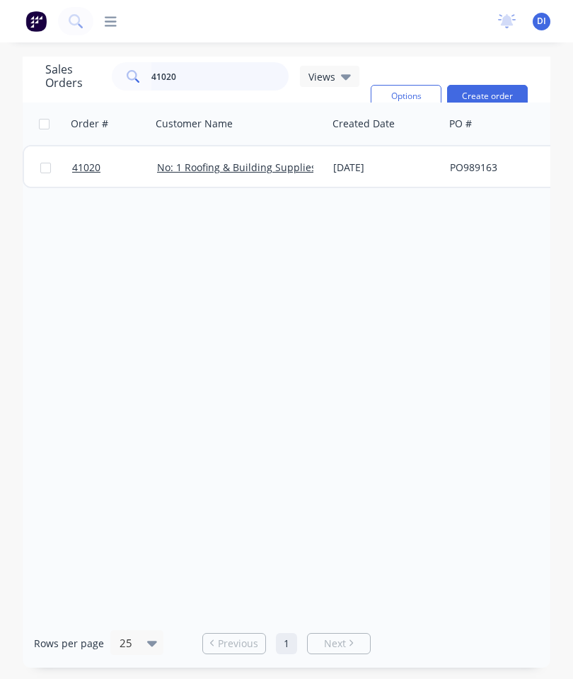
click at [233, 65] on input "41020" at bounding box center [220, 76] width 138 height 28
click at [207, 79] on input "41020" at bounding box center [220, 76] width 138 height 28
type input "4"
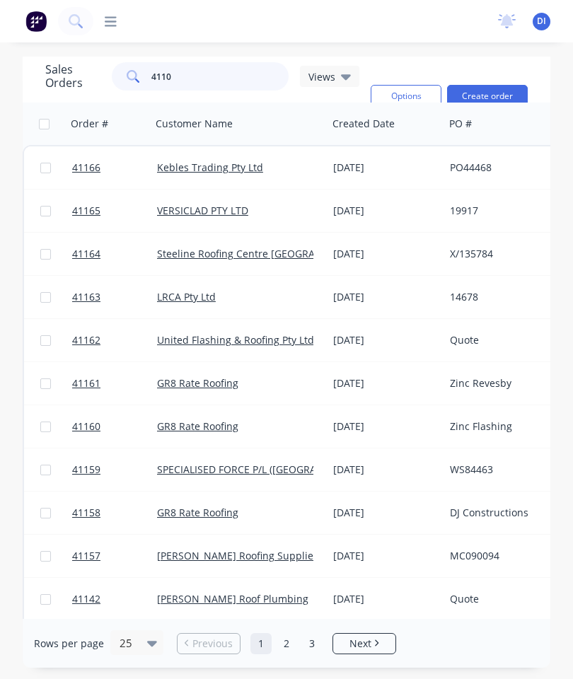
type input "41104"
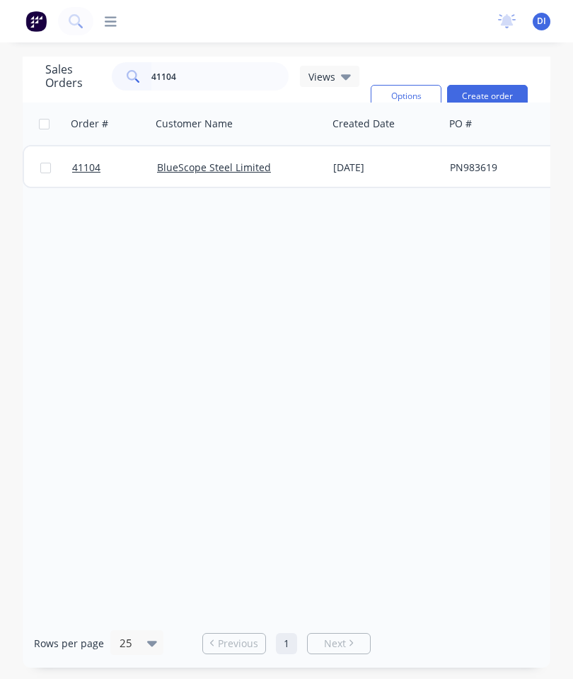
click at [88, 166] on span "41104" at bounding box center [86, 168] width 28 height 14
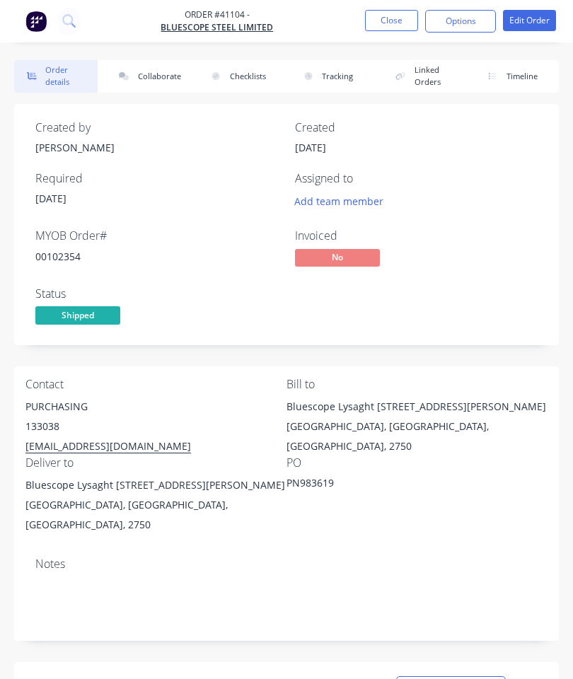
click at [156, 71] on button "Collaborate" at bounding box center [147, 76] width 83 height 33
